Goal: Navigation & Orientation: Find specific page/section

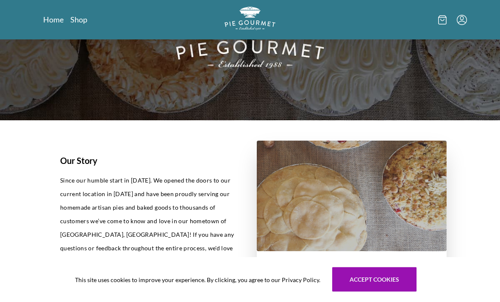
scroll to position [6, 0]
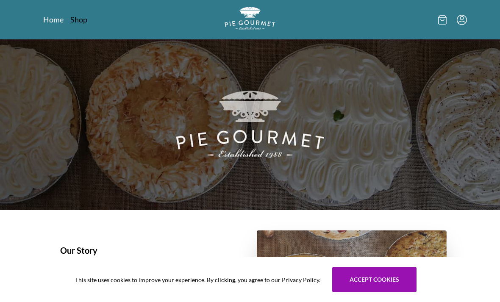
click at [84, 20] on link "Shop" at bounding box center [78, 19] width 17 height 10
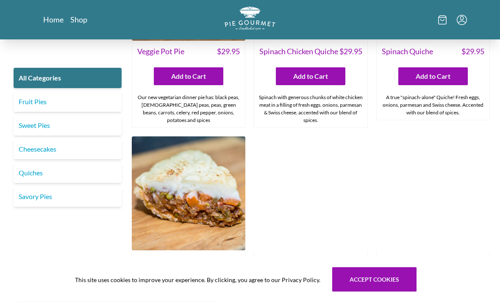
scroll to position [779, 0]
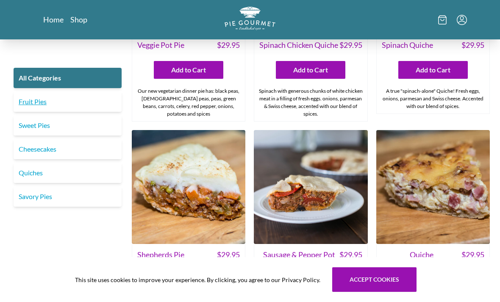
click at [23, 103] on link "Fruit Pies" at bounding box center [68, 102] width 108 height 20
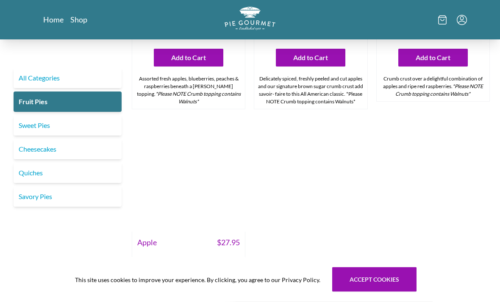
scroll to position [779, 0]
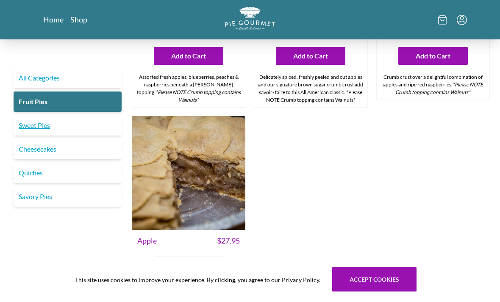
click at [75, 122] on link "Sweet Pies" at bounding box center [68, 125] width 108 height 20
